Goal: Task Accomplishment & Management: Manage account settings

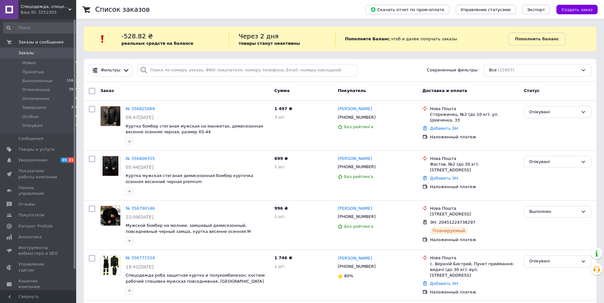
click at [28, 70] on span "Принятые" at bounding box center [33, 72] width 22 height 6
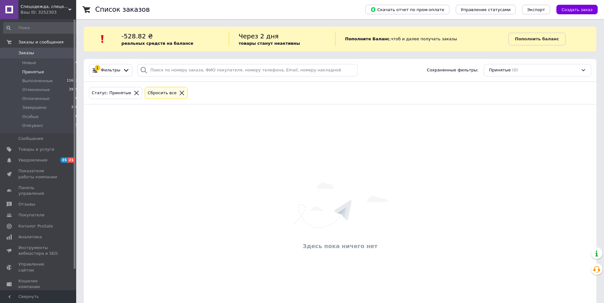
click at [61, 57] on link "Заказы 0" at bounding box center [41, 53] width 82 height 11
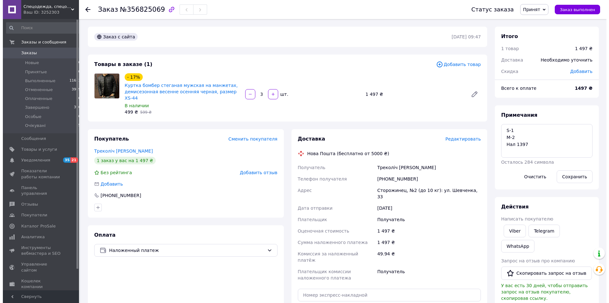
scroll to position [32, 0]
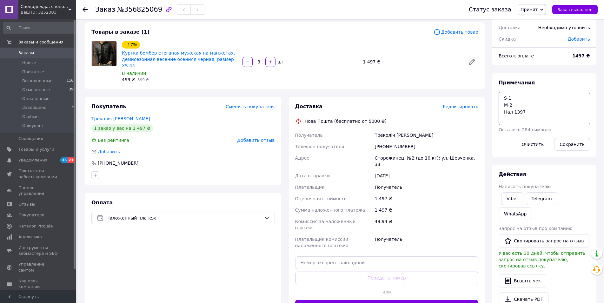
drag, startPoint x: 523, startPoint y: 111, endPoint x: 513, endPoint y: 111, distance: 9.8
click at [513, 111] on textarea "S-1 M-2 Нал 1397" at bounding box center [543, 109] width 91 height 34
click at [470, 104] on span "Редактировать" at bounding box center [460, 106] width 36 height 5
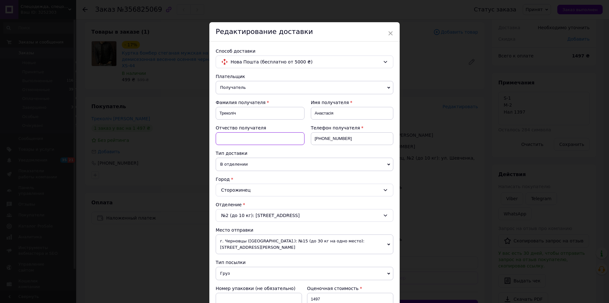
click at [238, 137] on input at bounding box center [260, 138] width 89 height 13
type input "J"
click at [245, 142] on input at bounding box center [260, 138] width 89 height 13
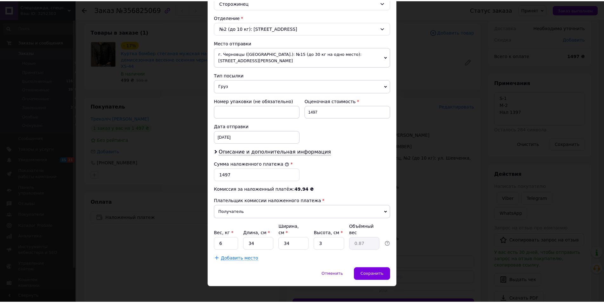
scroll to position [187, 0]
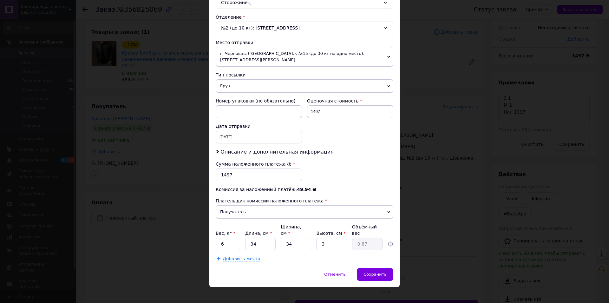
type input "БОМ-С-М-М"
click at [234, 239] on input "6" at bounding box center [228, 244] width 24 height 13
click at [231, 238] on input "6" at bounding box center [228, 244] width 24 height 13
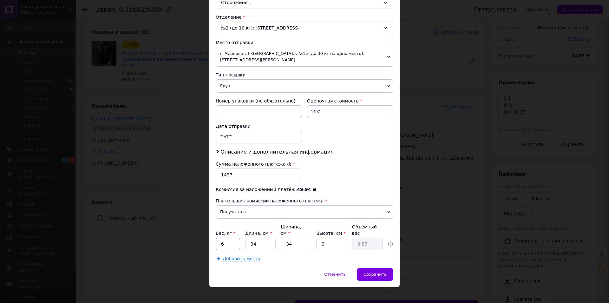
click at [231, 238] on input "6" at bounding box center [228, 244] width 24 height 13
type input "5"
type input "3"
type input "0.1"
type input "34"
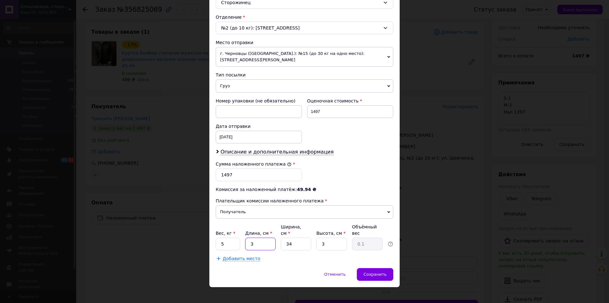
type input "0.87"
type input "3"
type input "0.1"
type input "34"
type input "0.87"
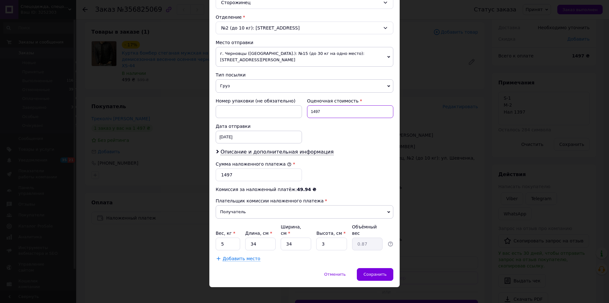
click at [312, 110] on input "1497" at bounding box center [350, 111] width 86 height 13
type input "1397"
click at [223, 176] on input "1497" at bounding box center [259, 174] width 86 height 13
type input "1397"
click at [369, 272] on span "Сохранить" at bounding box center [374, 274] width 23 height 5
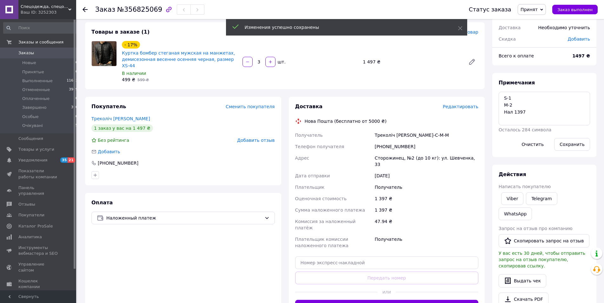
scroll to position [65, 0]
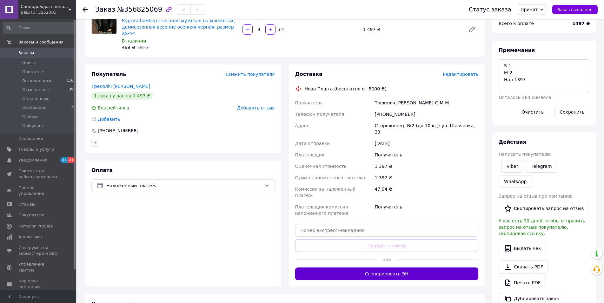
click at [409, 267] on button "Сгенерировать ЭН" at bounding box center [386, 273] width 183 height 13
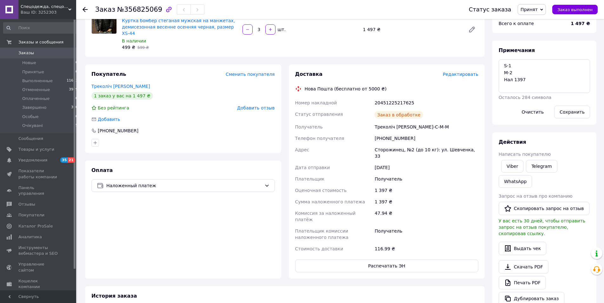
click at [395, 97] on div "20451225217625" at bounding box center [426, 102] width 106 height 11
copy div "20451225217625"
click at [383, 122] on div "Треколіч Анастасія БОМ-С-М-М" at bounding box center [426, 126] width 106 height 11
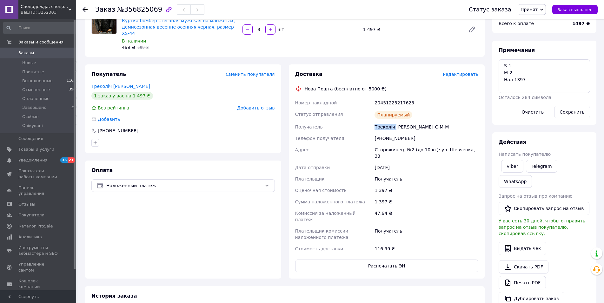
copy div "Треколіч"
click at [576, 10] on span "Заказ выполнен" at bounding box center [574, 9] width 35 height 5
